Goal: Complete application form

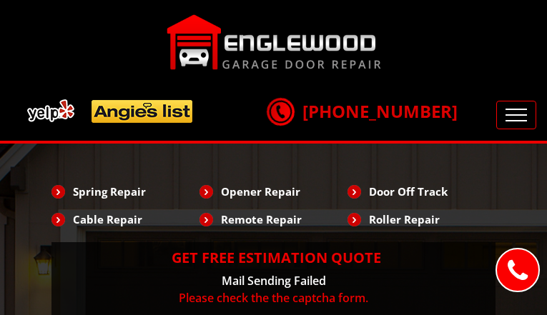
type input "hSUmKwIKaMqCrizW"
type input "5853648144"
type input "[EMAIL_ADDRESS][DOMAIN_NAME]"
type input "JHxjTrqtW"
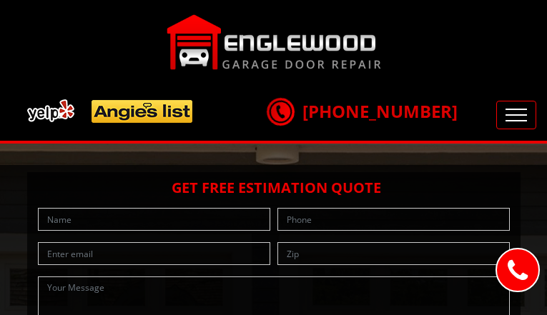
type input "lnjhkahnuozxE"
type input "5714898692"
type input "[EMAIL_ADDRESS][DOMAIN_NAME]"
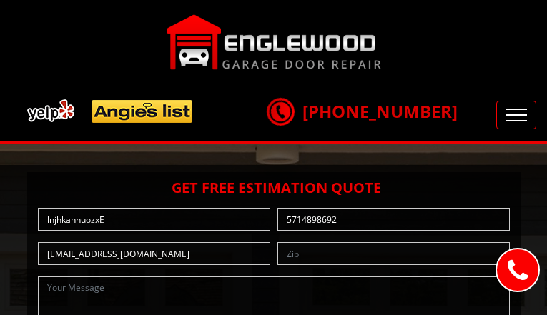
type input "nFSgRtNZ"
